Goal: Find specific fact

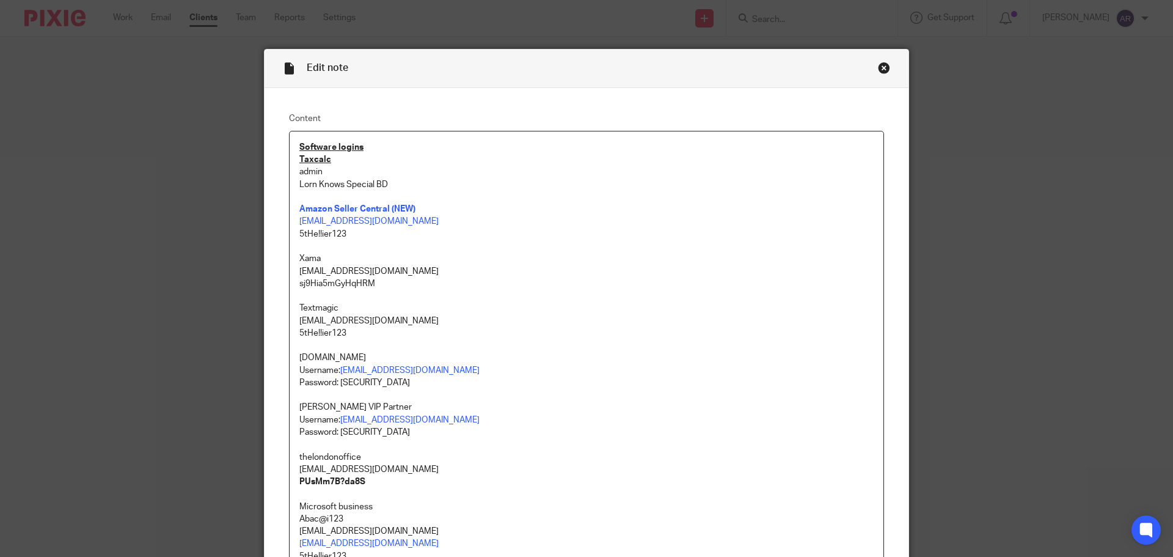
click at [880, 66] on div "Close this dialog window" at bounding box center [884, 68] width 12 height 12
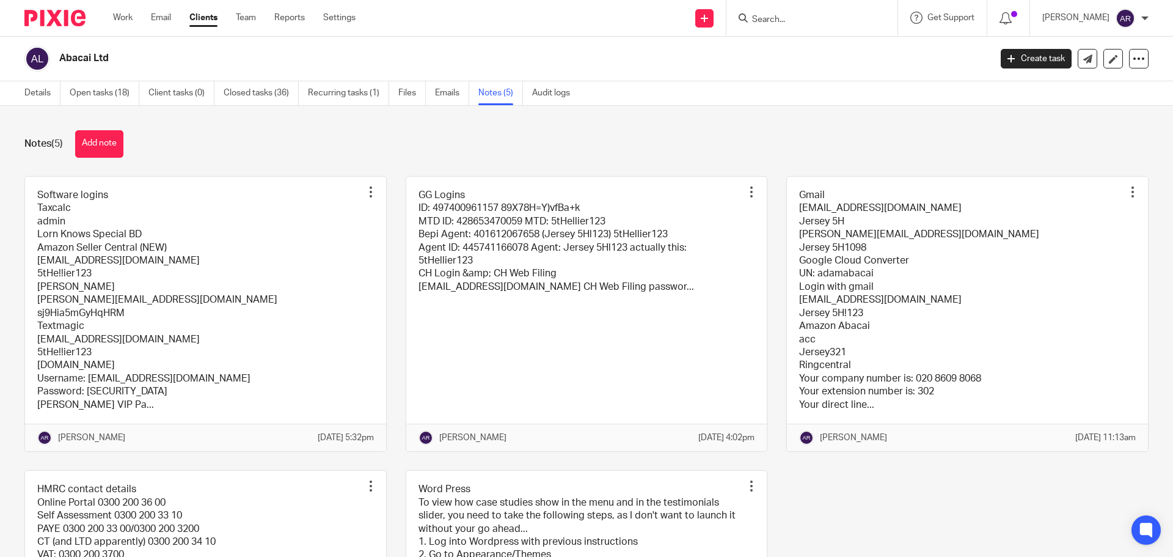
click at [552, 277] on link at bounding box center [586, 314] width 361 height 274
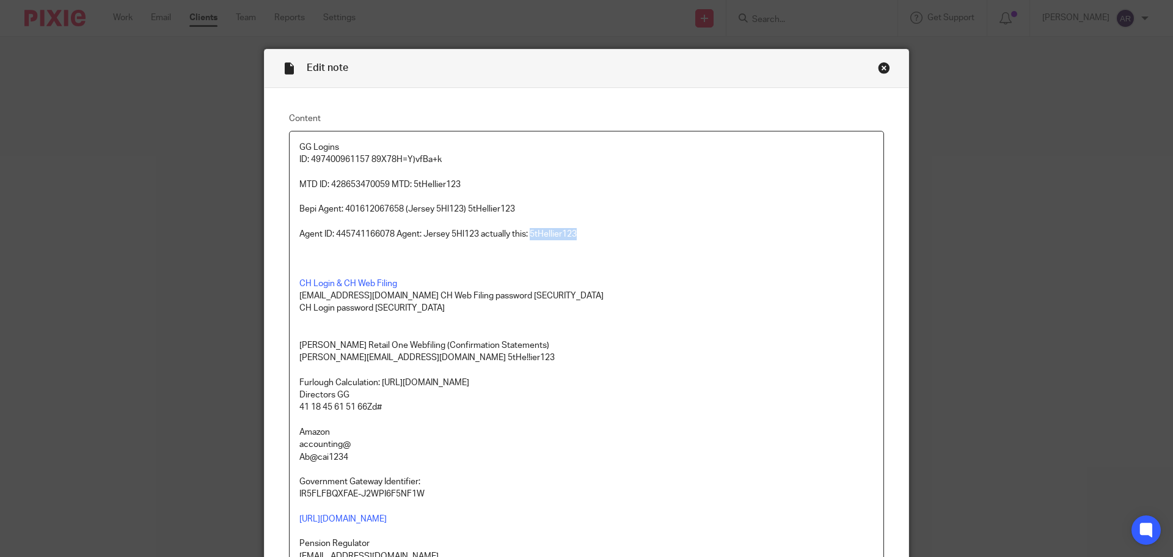
drag, startPoint x: 577, startPoint y: 230, endPoint x: 529, endPoint y: 235, distance: 48.5
click at [529, 235] on p "Agent ID: 445741166078 Agent: Jersey 5Hl123 actually this: 5tHellier123" at bounding box center [586, 234] width 574 height 12
copy p "5tHellier123"
